Goal: Contribute content

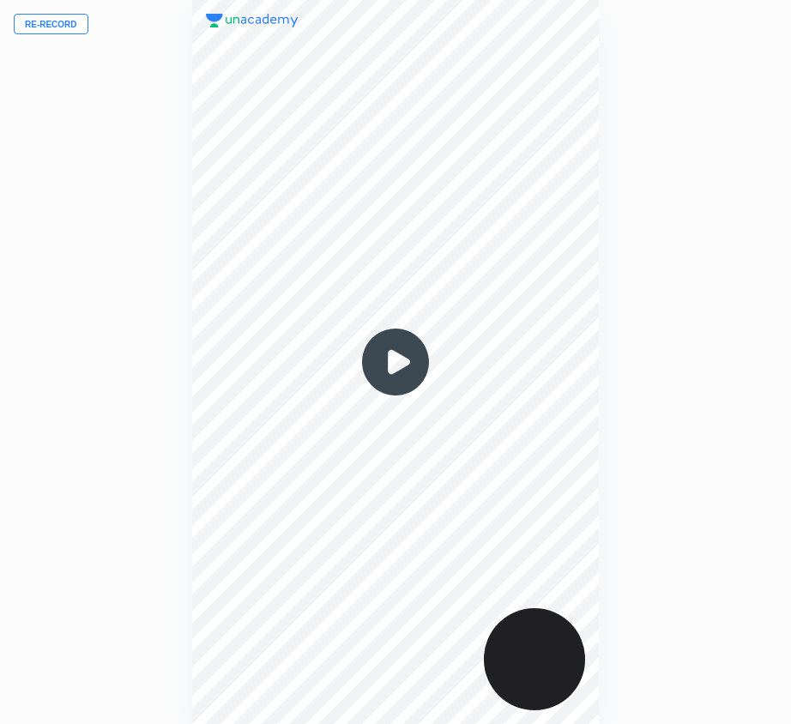
scroll to position [724, 517]
click at [396, 360] on img at bounding box center [395, 362] width 82 height 82
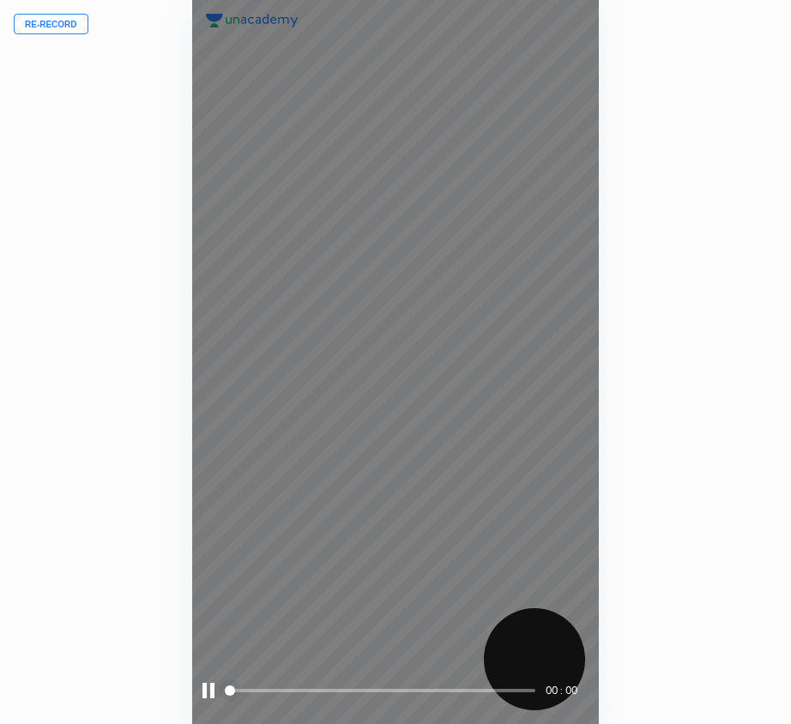
click at [394, 360] on div "00 : 00" at bounding box center [396, 362] width 408 height 724
drag, startPoint x: 245, startPoint y: 690, endPoint x: 289, endPoint y: 694, distance: 44.0
click at [291, 694] on span at bounding box center [381, 691] width 307 height 26
drag, startPoint x: 286, startPoint y: 690, endPoint x: 304, endPoint y: 690, distance: 18.0
click at [306, 690] on span at bounding box center [381, 690] width 307 height 3
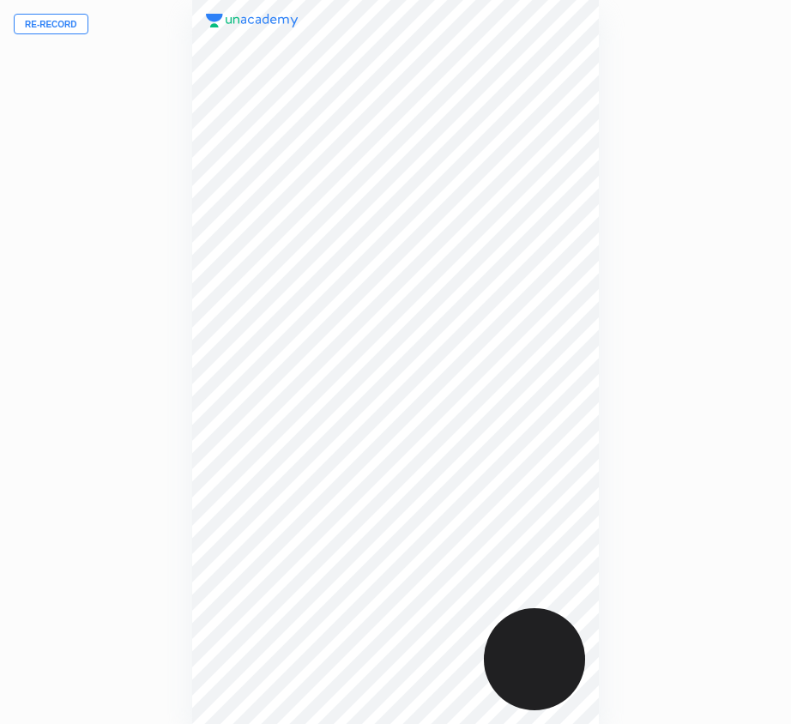
click at [59, 23] on button "Re-record" at bounding box center [51, 24] width 75 height 21
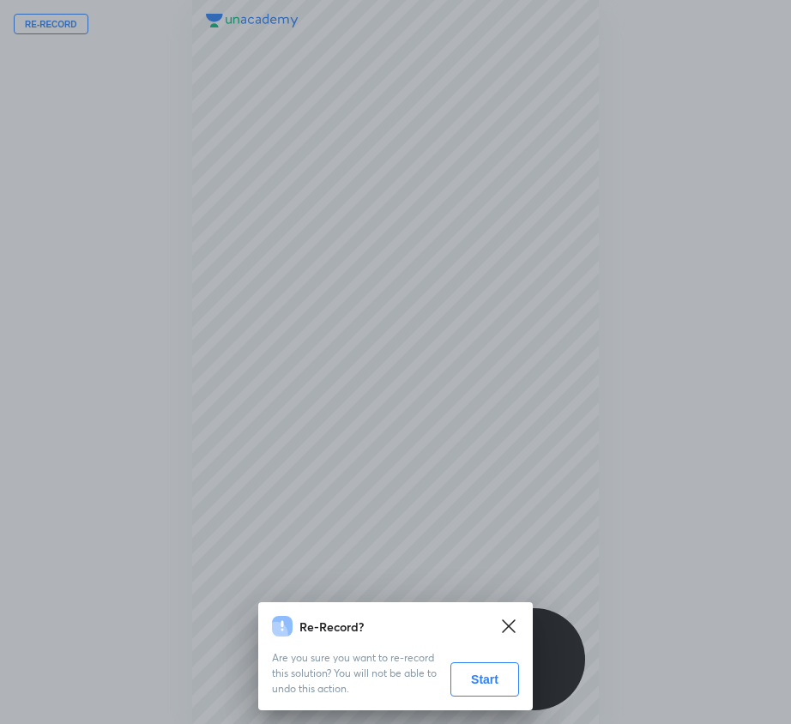
drag, startPoint x: 475, startPoint y: 668, endPoint x: 295, endPoint y: 560, distance: 209.5
click at [473, 666] on button "Start" at bounding box center [485, 680] width 69 height 34
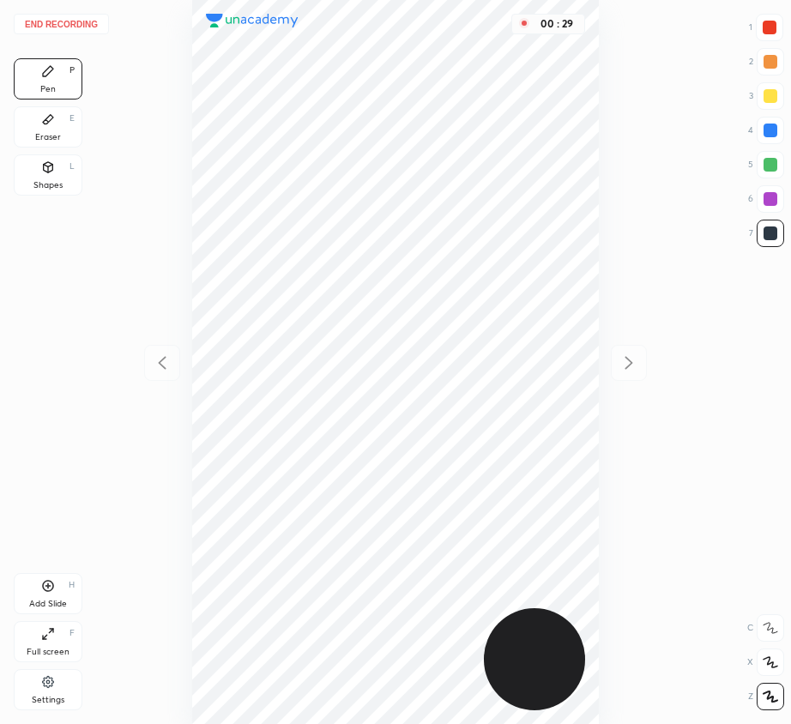
click at [69, 25] on button "End recording" at bounding box center [61, 24] width 95 height 21
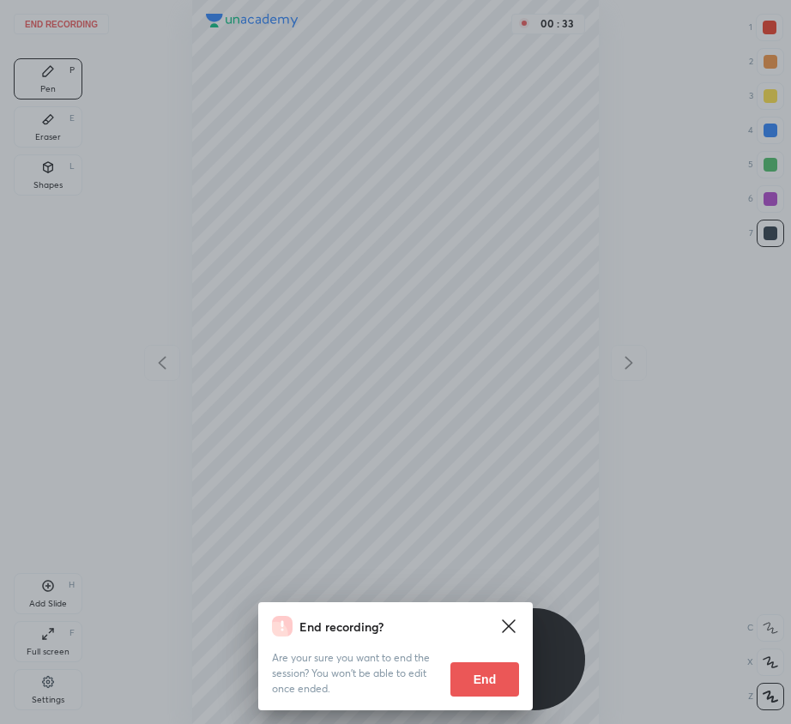
click at [484, 677] on button "End" at bounding box center [485, 680] width 69 height 34
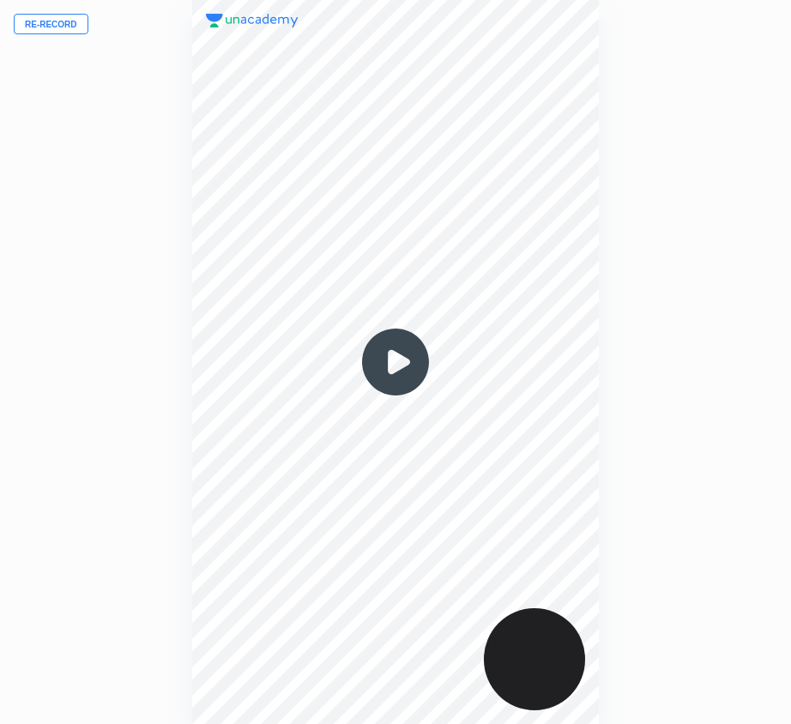
click at [396, 366] on img at bounding box center [395, 362] width 82 height 82
click at [396, 365] on div "00 : 00" at bounding box center [396, 362] width 408 height 724
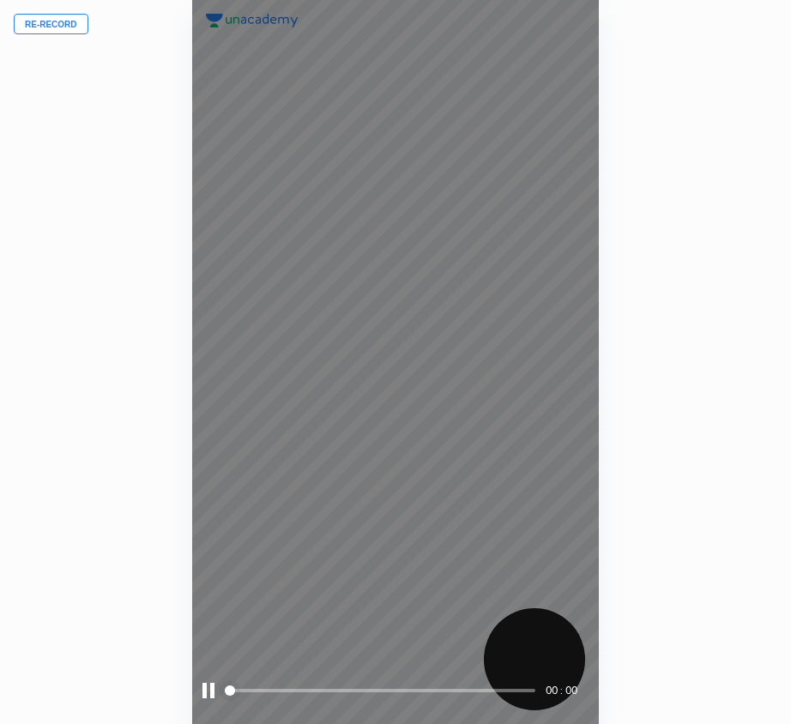
click at [395, 365] on div "00 : 00" at bounding box center [396, 362] width 408 height 724
click at [396, 366] on div "00 : 00" at bounding box center [396, 362] width 408 height 724
